Goal: Information Seeking & Learning: Learn about a topic

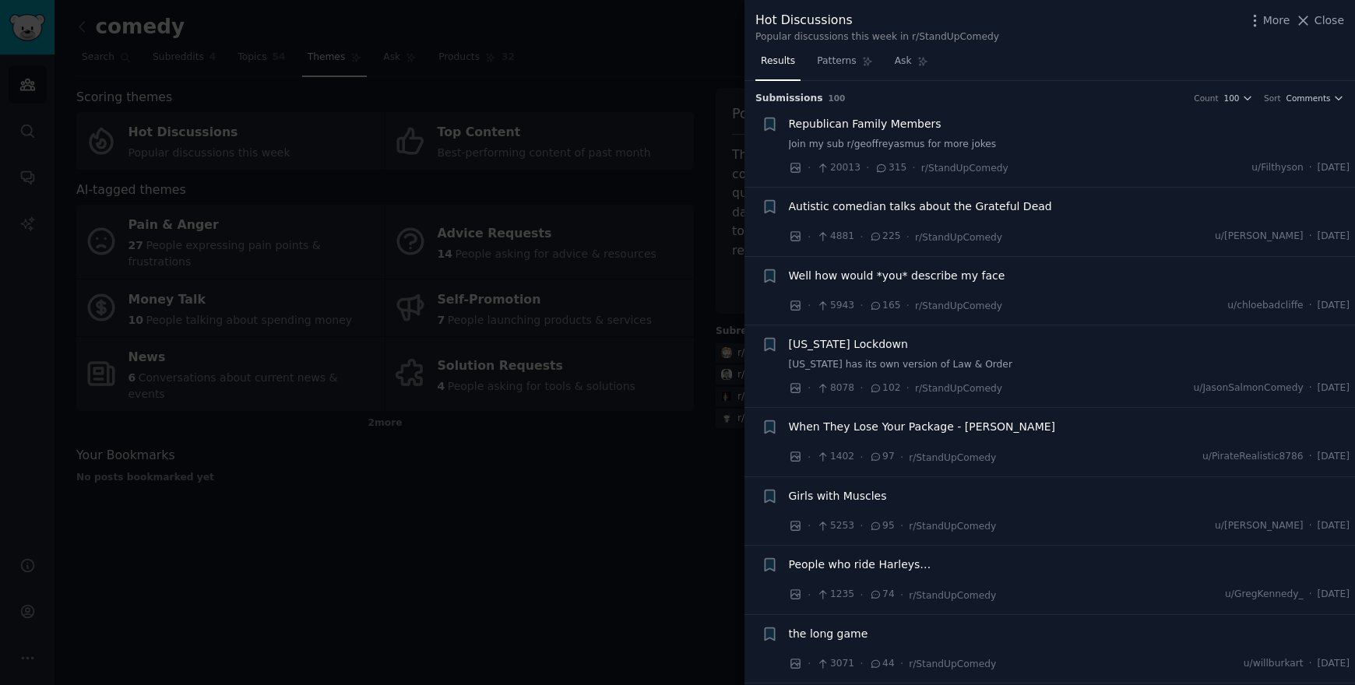
click at [254, 424] on div at bounding box center [677, 342] width 1355 height 685
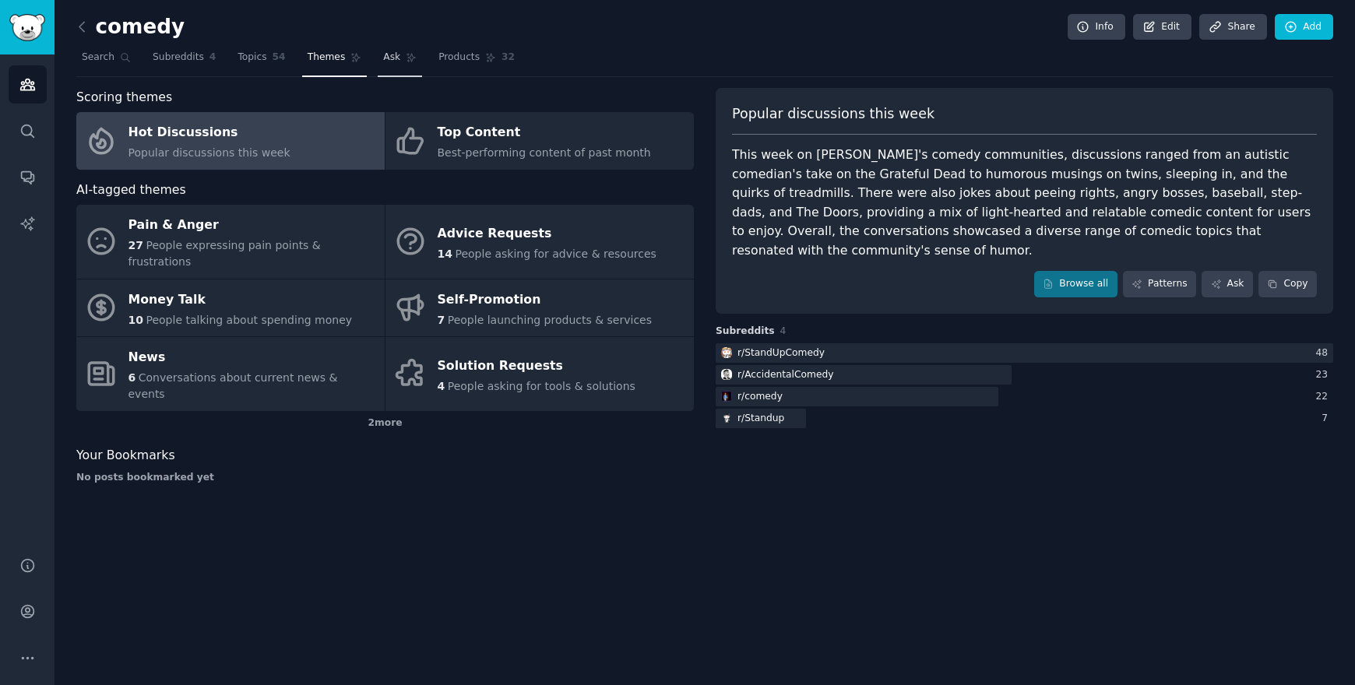
click at [400, 59] on link "Ask" at bounding box center [400, 61] width 44 height 32
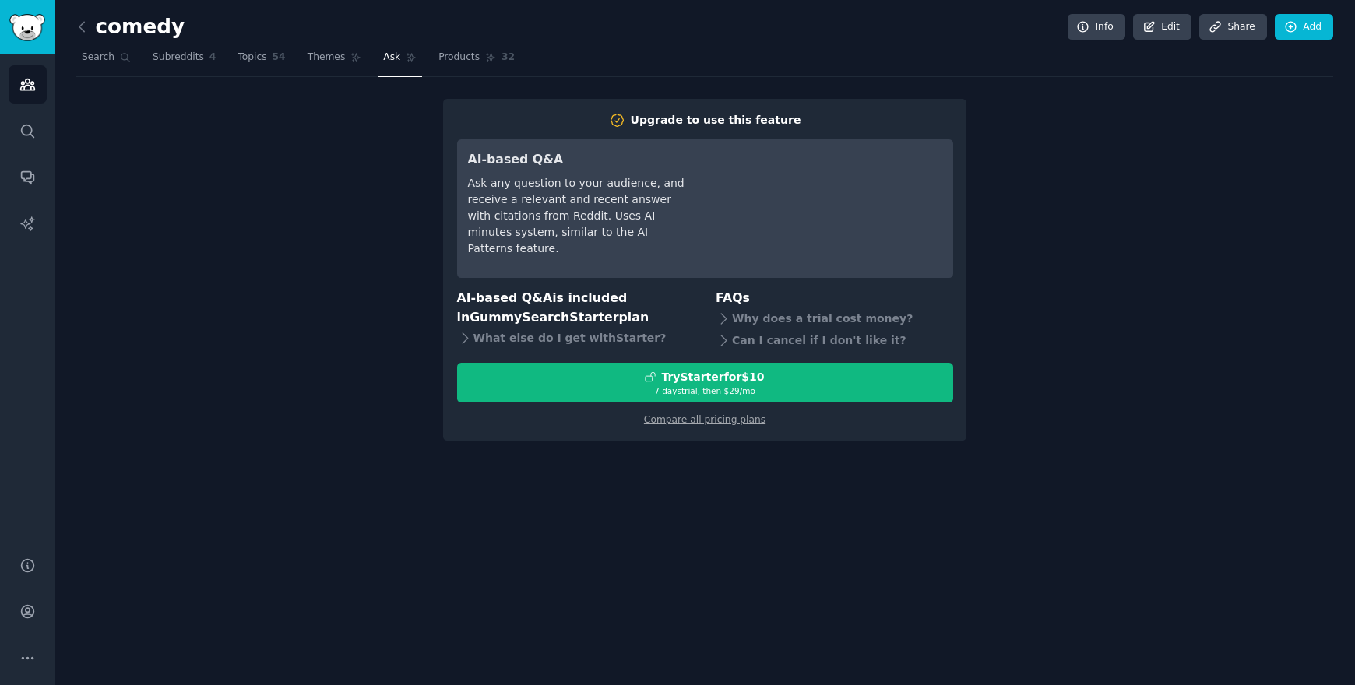
click at [278, 276] on div "Upgrade to use this feature AI-based Q&A Ask any question to your audience, and…" at bounding box center [704, 270] width 1257 height 342
click at [809, 60] on nav "Search Subreddits 4 Topics 54 Themes Ask Products 32" at bounding box center [704, 61] width 1257 height 32
click at [454, 58] on span "Products" at bounding box center [458, 58] width 41 height 14
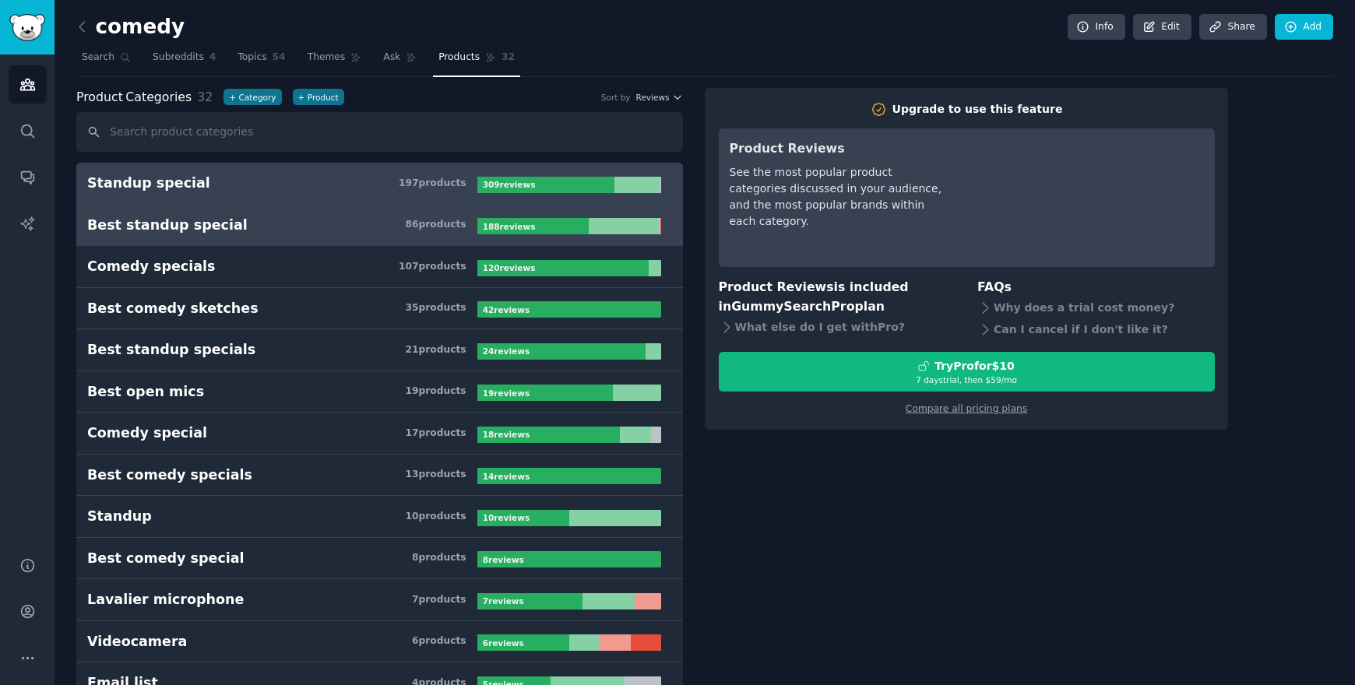
click at [347, 221] on h3 "Best standup special 86 product s" at bounding box center [282, 225] width 390 height 19
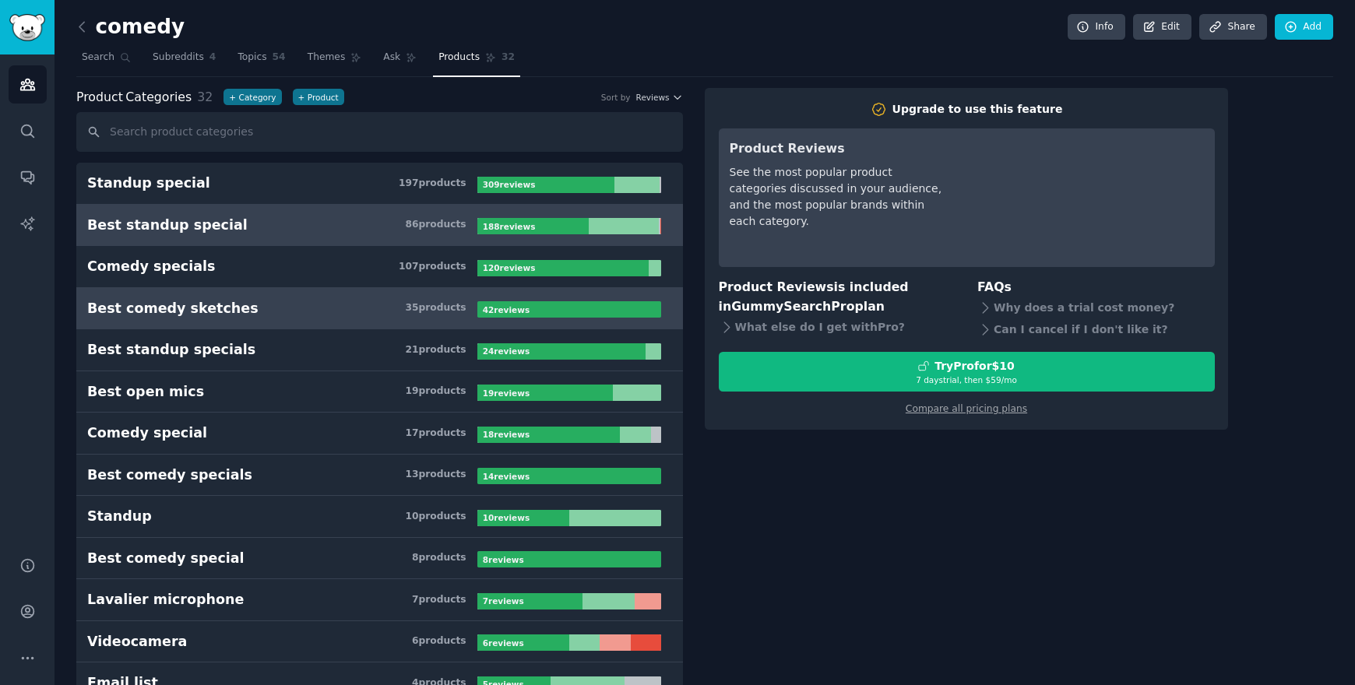
click at [333, 312] on h3 "Best comedy sketches 35 product s" at bounding box center [282, 308] width 390 height 19
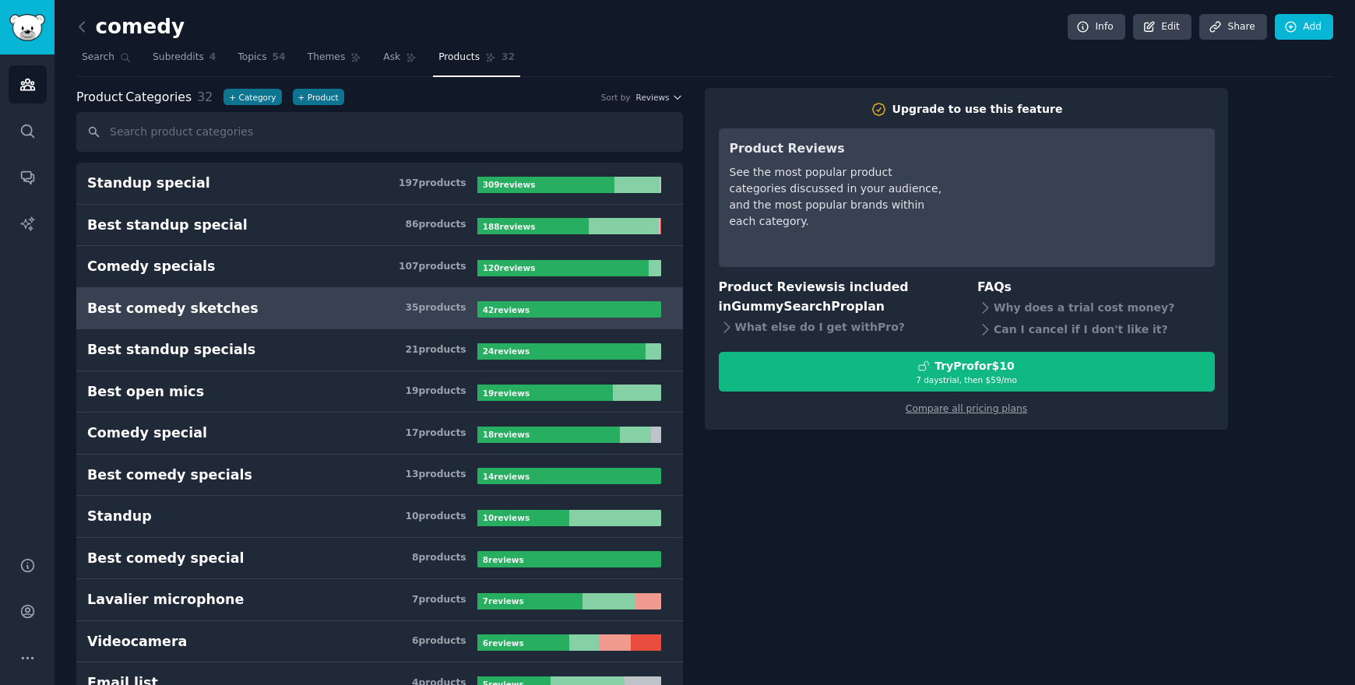
click at [333, 312] on h3 "Best comedy sketches 35 product s" at bounding box center [282, 308] width 390 height 19
